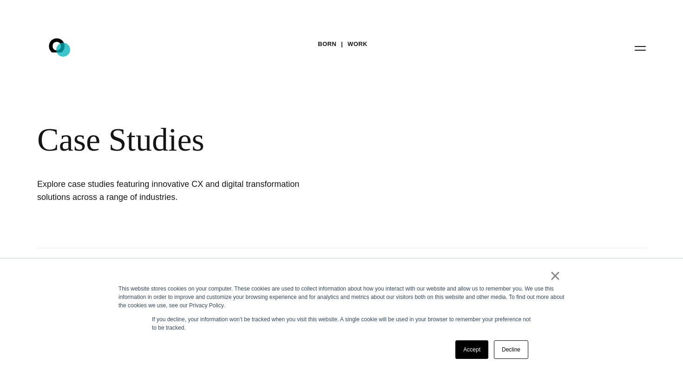
click at [63, 50] on icon ".st0{display:none;} .st1{display:inline;} .st2{font-family:'HelveticaNeue-Mediu…" at bounding box center [62, 48] width 59 height 24
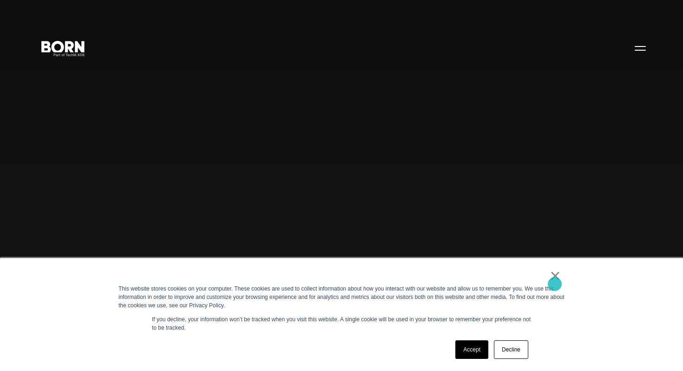
click at [556, 284] on div "This website stores cookies on your computer. These cookies are used to collect…" at bounding box center [342, 296] width 446 height 25
click at [555, 274] on link "×" at bounding box center [555, 275] width 11 height 8
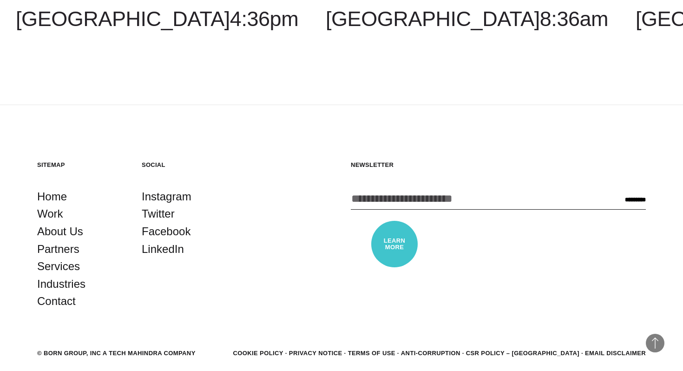
scroll to position [2676, 0]
